Goal: Transaction & Acquisition: Obtain resource

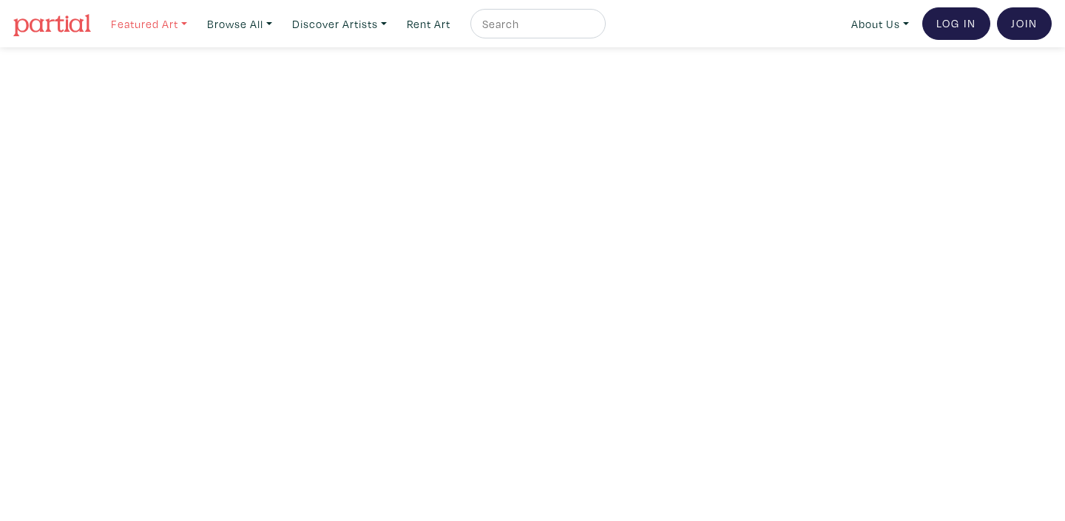
click at [170, 18] on link "Featured Art" at bounding box center [148, 24] width 89 height 30
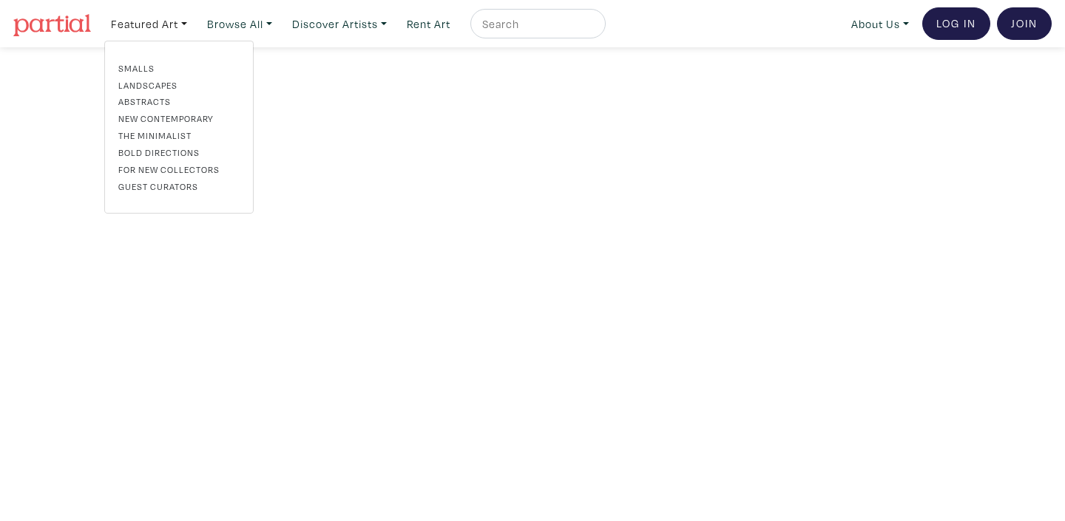
click at [166, 164] on link "For New Collectors" at bounding box center [178, 169] width 121 height 13
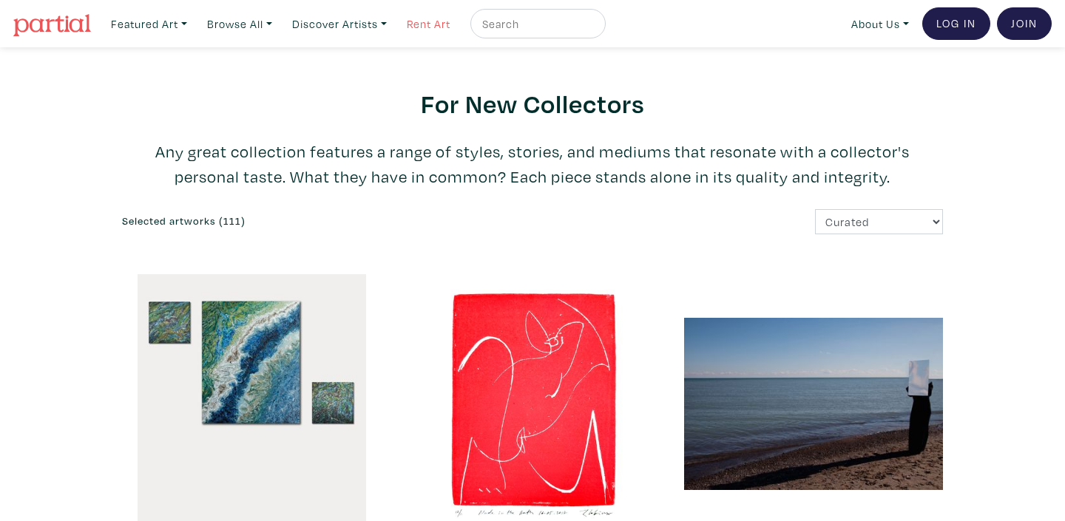
click at [444, 29] on link "Rent Art" at bounding box center [428, 24] width 57 height 30
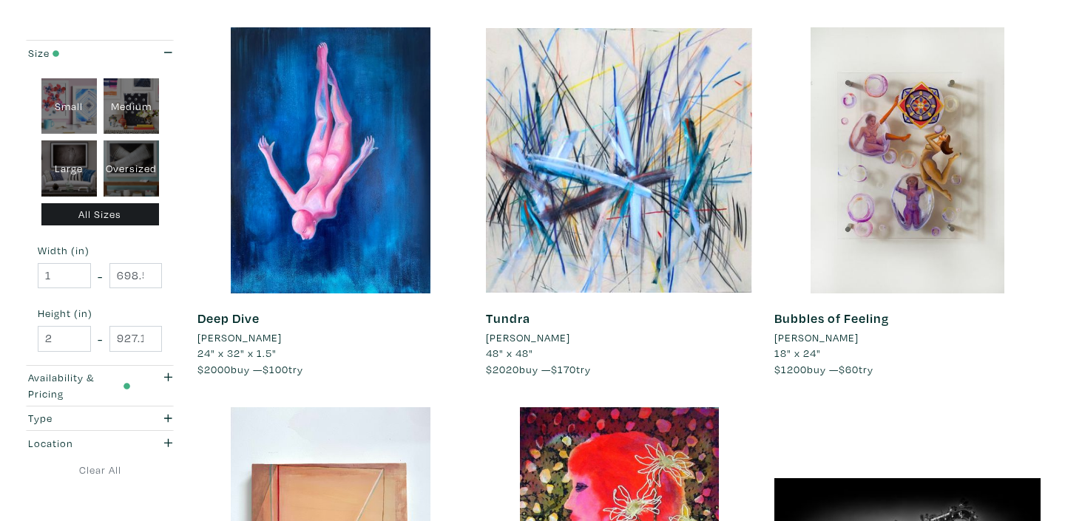
scroll to position [2735, 0]
